Goal: Task Accomplishment & Management: Use online tool/utility

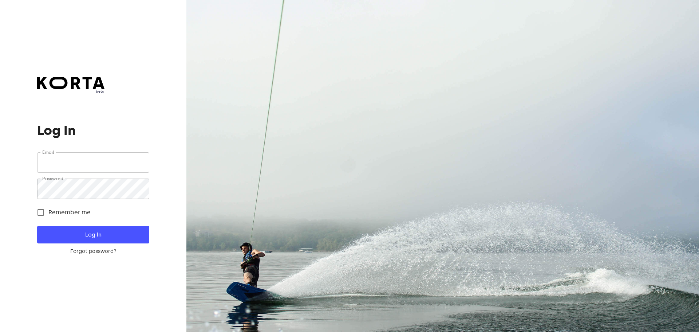
type input "[EMAIL_ADDRESS][DOMAIN_NAME]"
click at [106, 234] on span "Log In" at bounding box center [93, 234] width 88 height 9
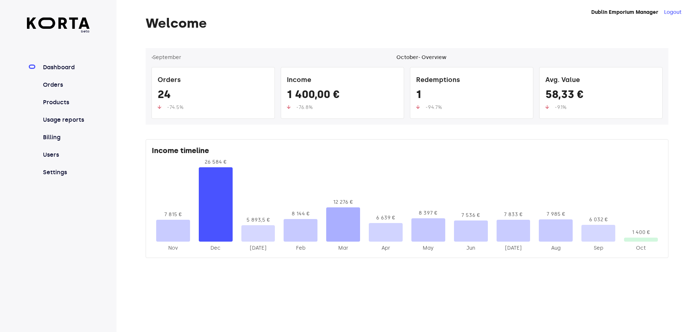
click at [67, 87] on link "Orders" at bounding box center [66, 84] width 48 height 9
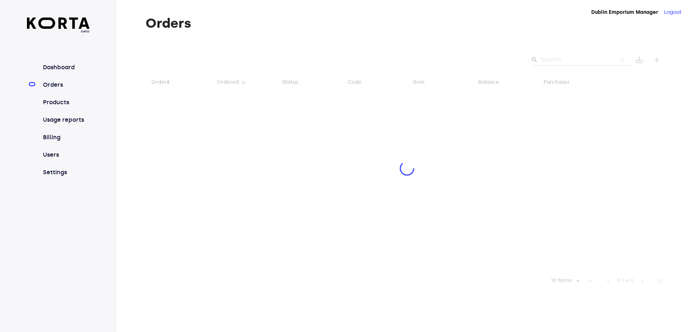
click at [568, 58] on div at bounding box center [407, 169] width 523 height 242
click at [550, 63] on div at bounding box center [407, 169] width 523 height 242
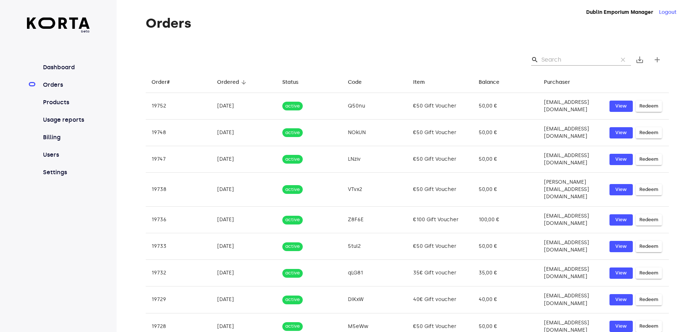
click at [557, 56] on input "Search" at bounding box center [576, 60] width 71 height 12
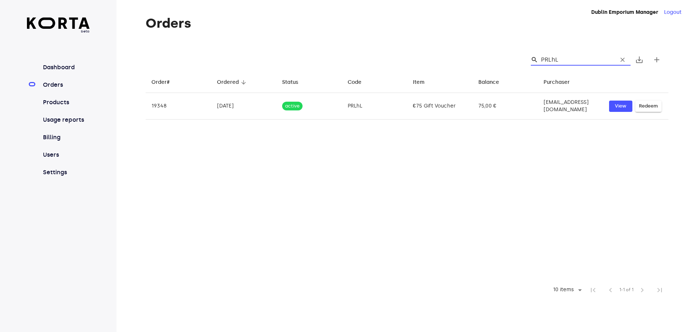
type input "PRLhL"
drag, startPoint x: 557, startPoint y: 59, endPoint x: 535, endPoint y: 58, distance: 22.2
click at [535, 58] on div "search PRLhL clear" at bounding box center [581, 60] width 100 height 12
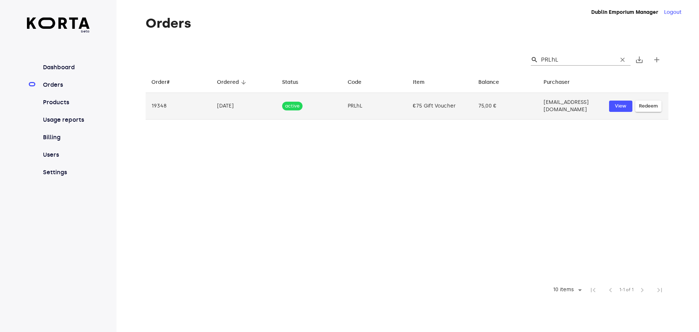
click at [651, 104] on span "Redeem" at bounding box center [648, 106] width 19 height 8
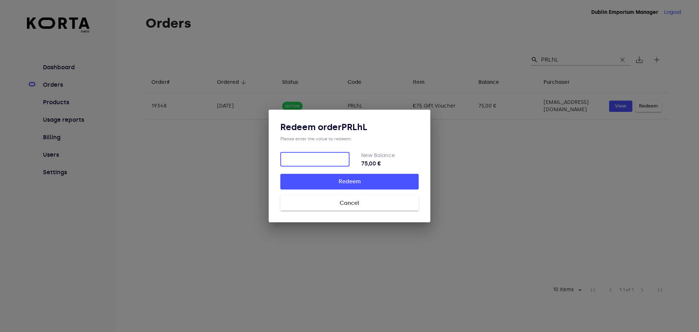
click at [329, 157] on input "number" at bounding box center [314, 159] width 69 height 15
type input "60"
click at [354, 175] on button "Redeem" at bounding box center [349, 181] width 138 height 15
